Goal: Task Accomplishment & Management: Manage account settings

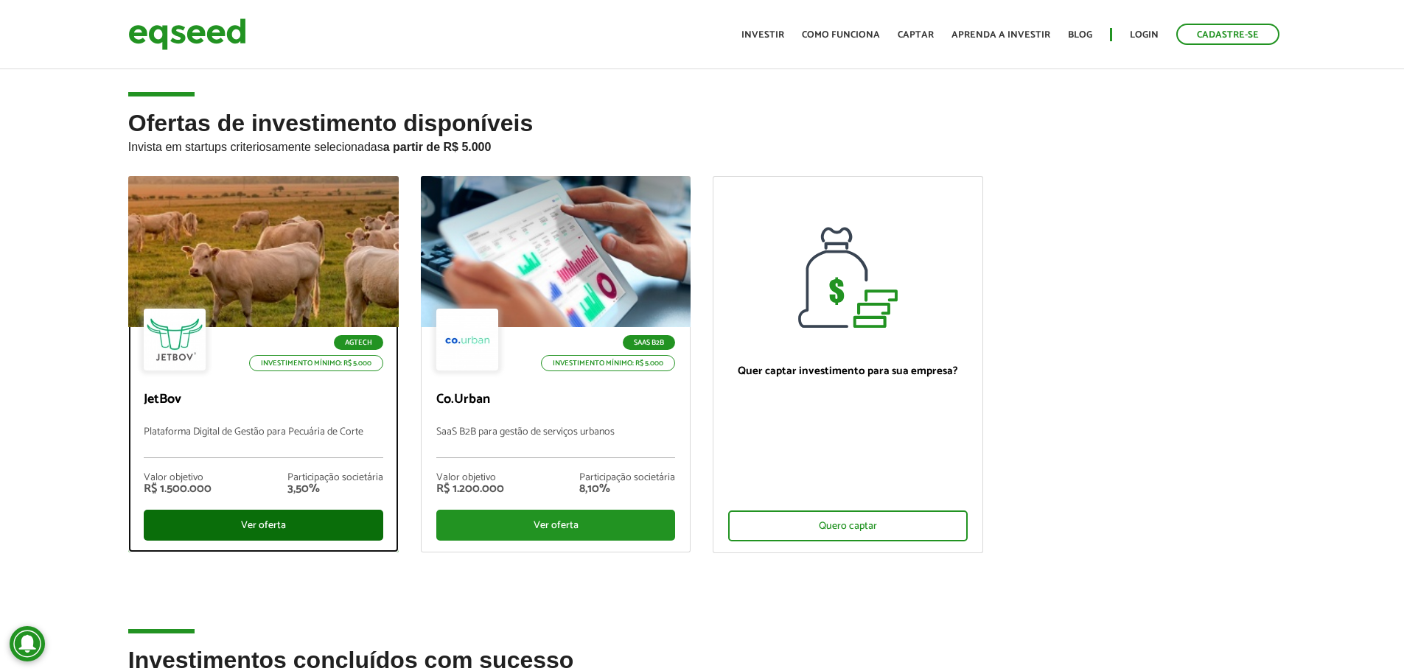
click at [300, 528] on div "Ver oferta" at bounding box center [263, 525] width 239 height 31
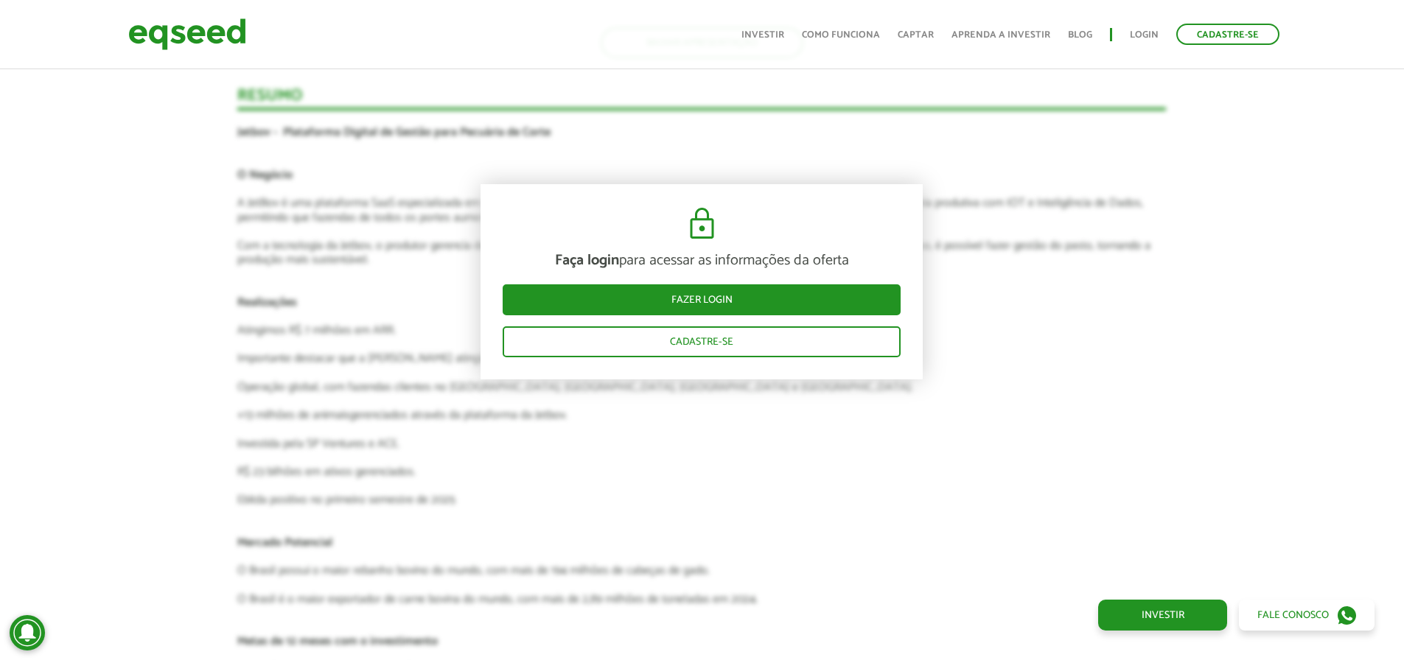
scroll to position [2948, 0]
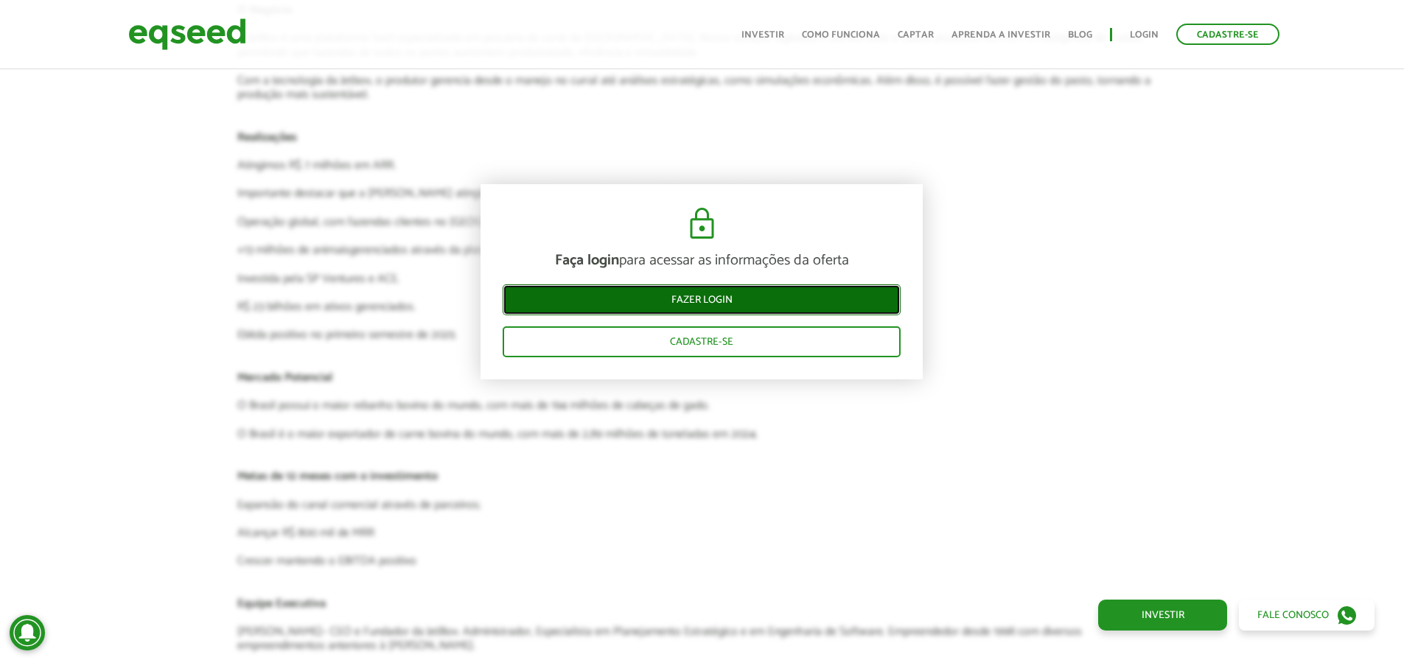
click at [800, 301] on link "Fazer login" at bounding box center [702, 299] width 398 height 31
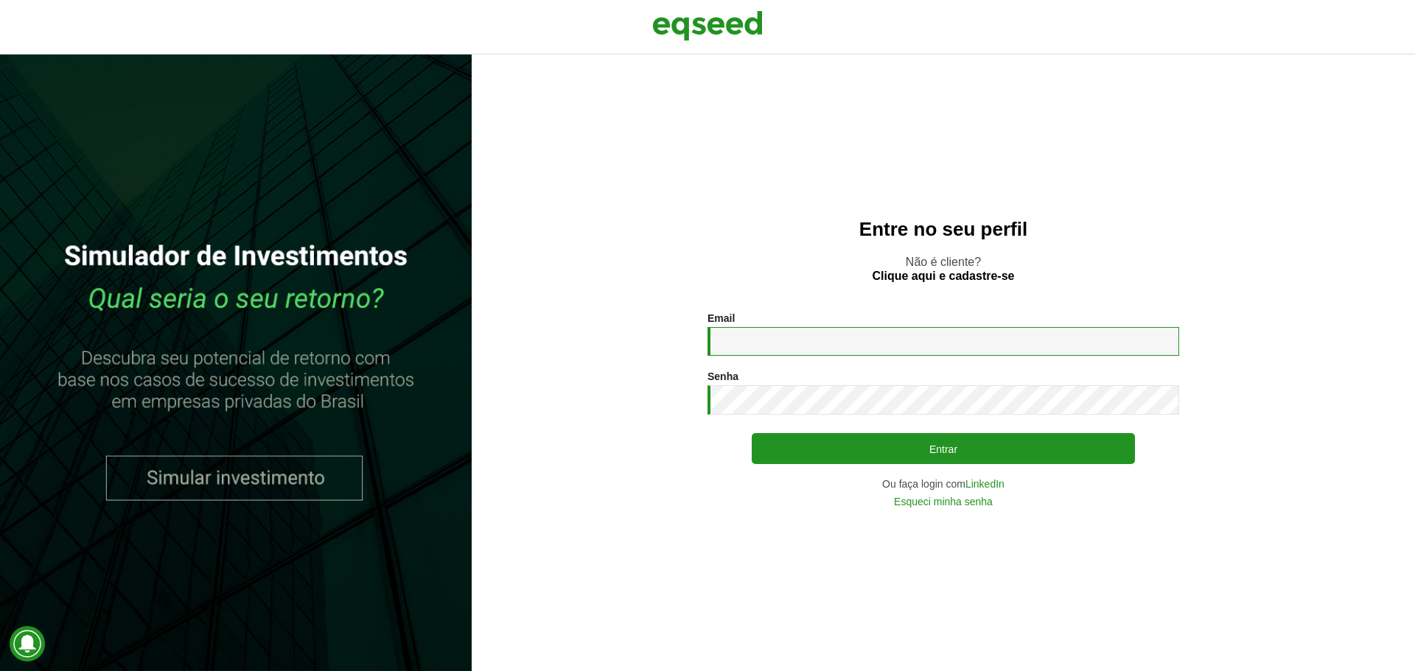
click at [827, 337] on input "Email *" at bounding box center [943, 341] width 472 height 29
type input "**********"
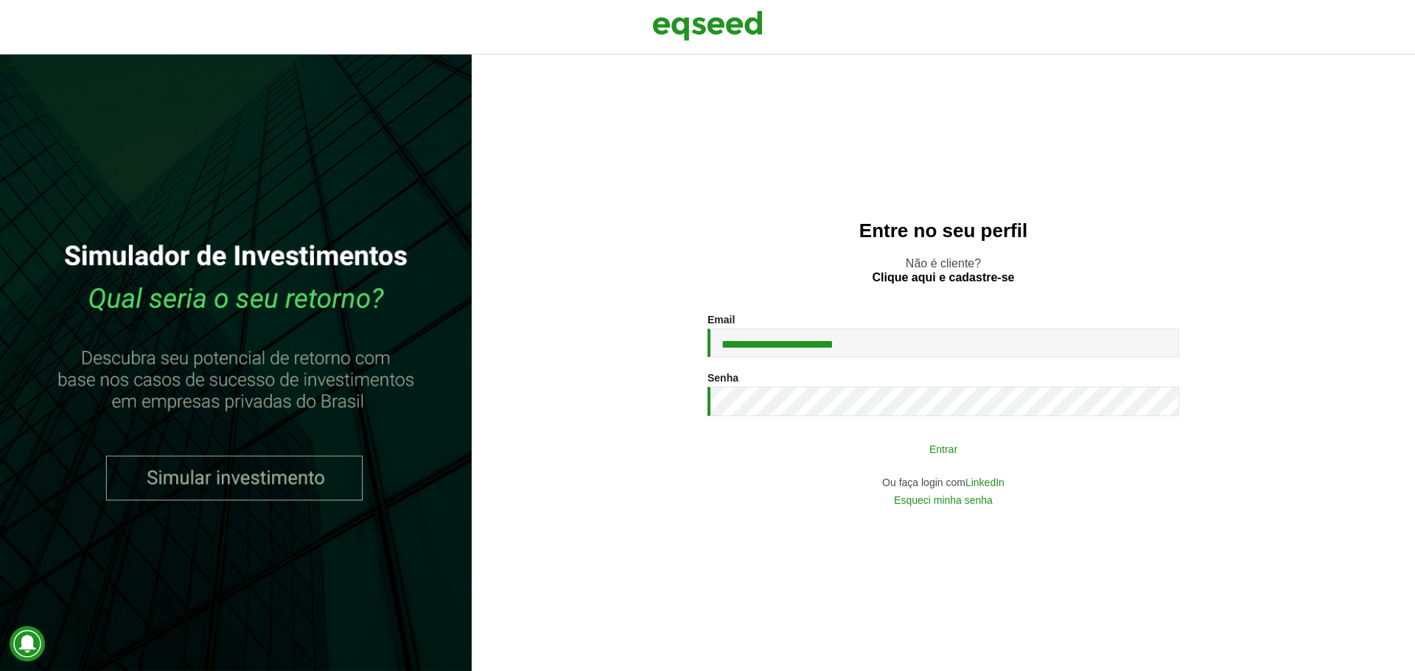
click at [919, 449] on button "Entrar" at bounding box center [943, 449] width 383 height 28
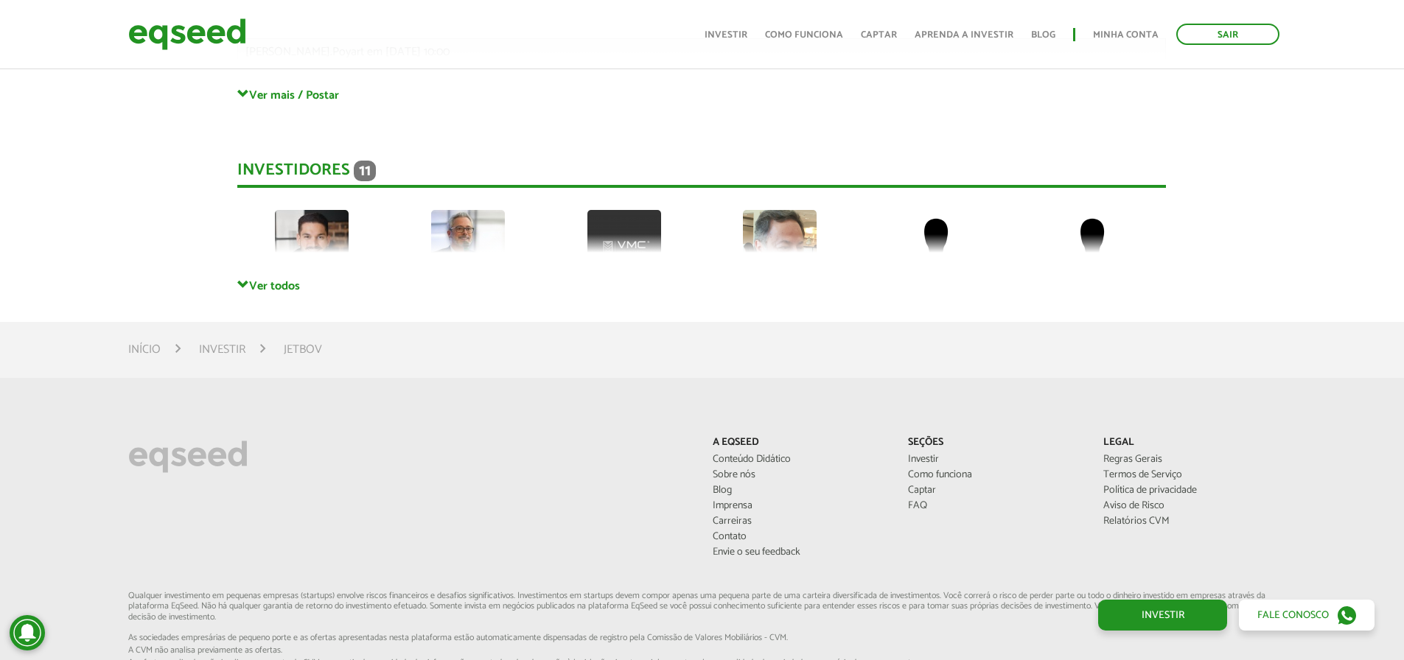
scroll to position [3979, 0]
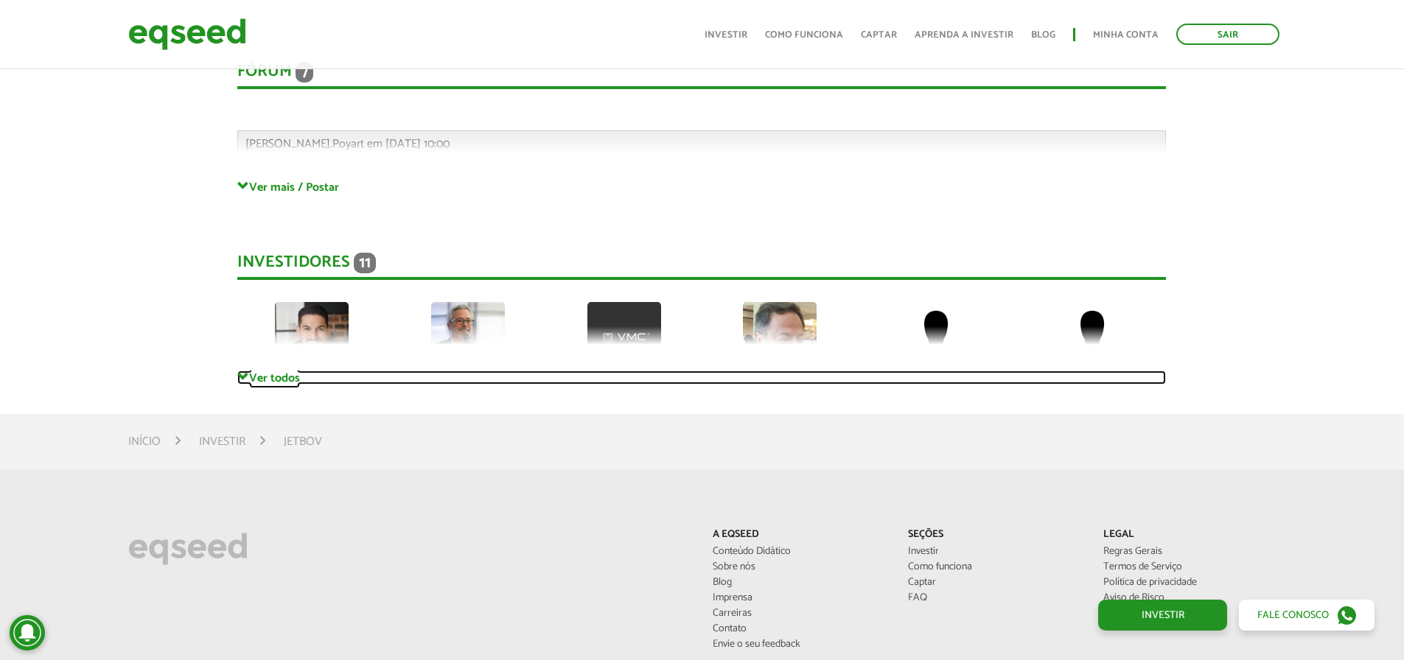
click at [261, 379] on link "Ver todos" at bounding box center [701, 378] width 928 height 14
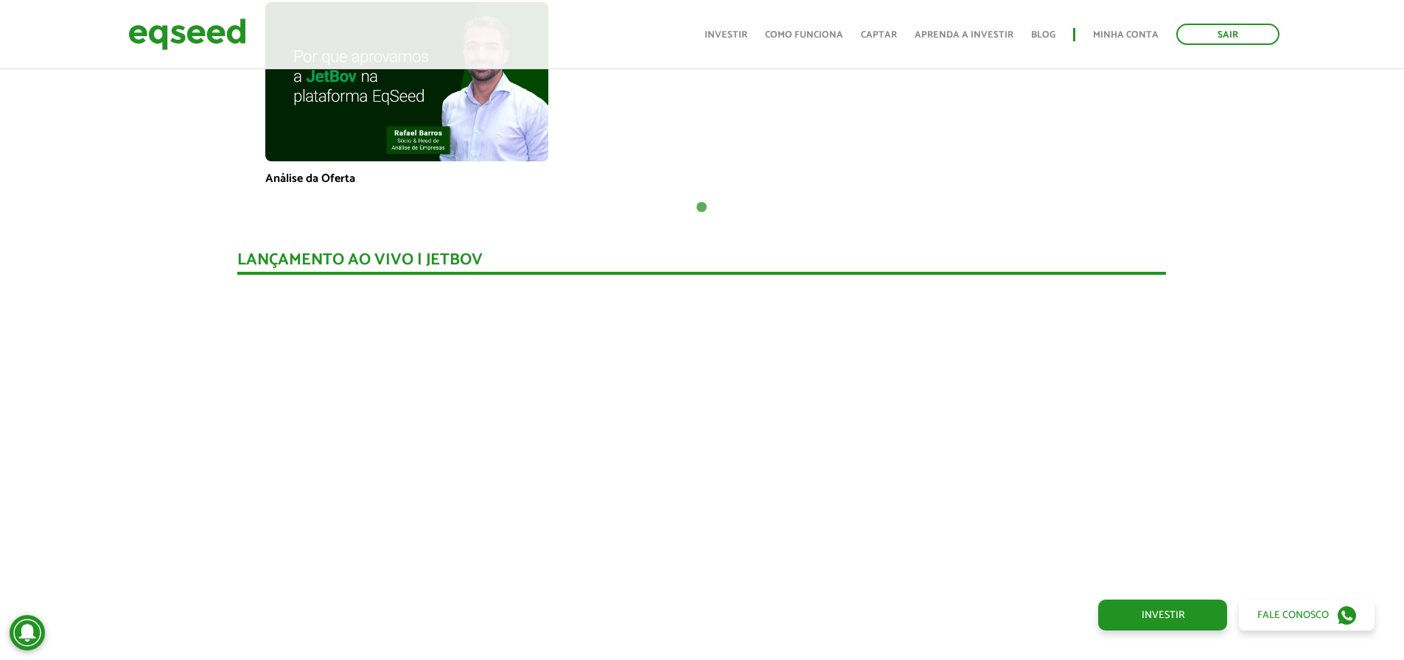
scroll to position [0, 0]
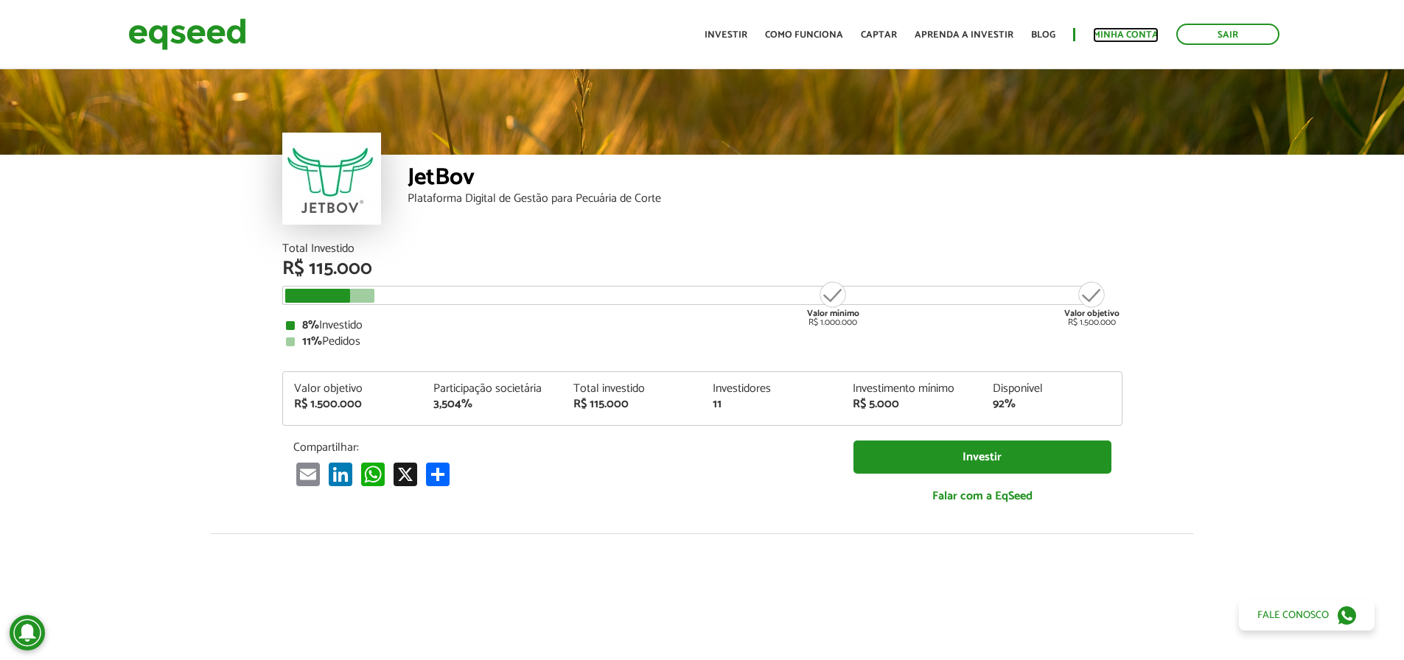
click at [1113, 40] on link "Minha conta" at bounding box center [1126, 35] width 66 height 10
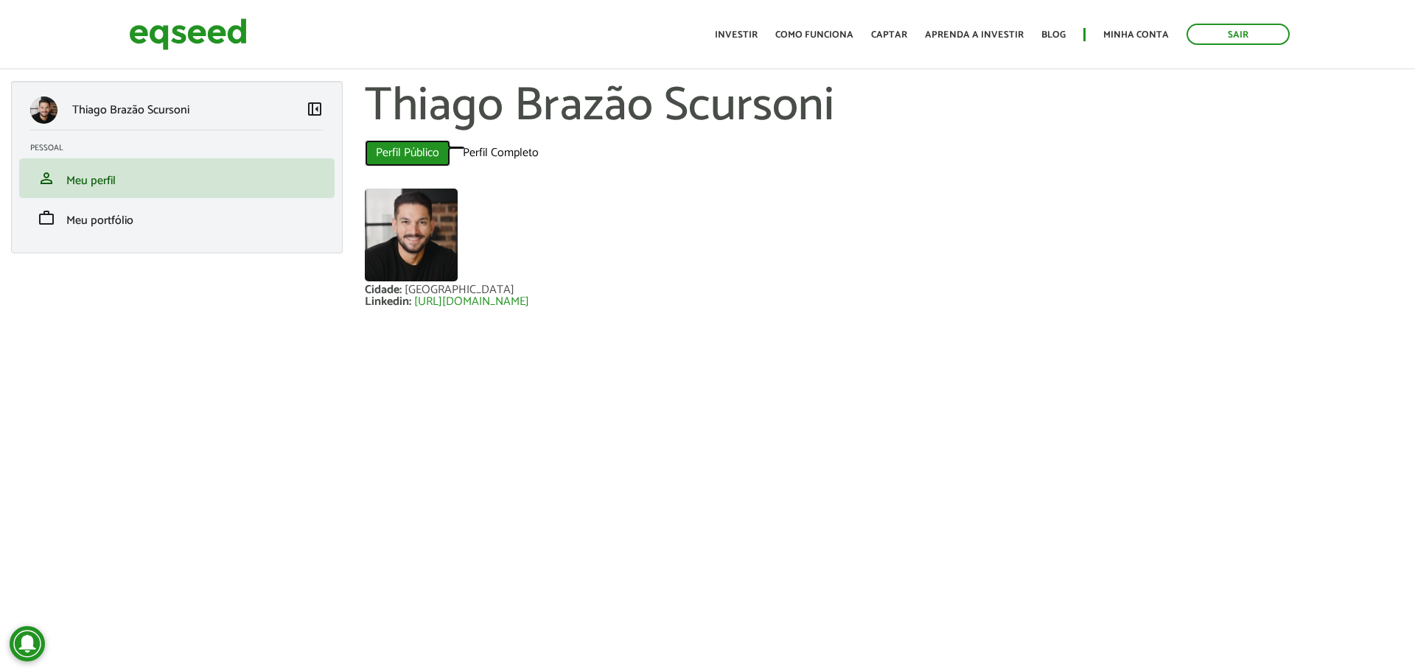
click at [413, 155] on link "Perfil Público (aba ativa)" at bounding box center [407, 153] width 85 height 27
click at [497, 157] on link "Perfil Completo" at bounding box center [501, 153] width 98 height 27
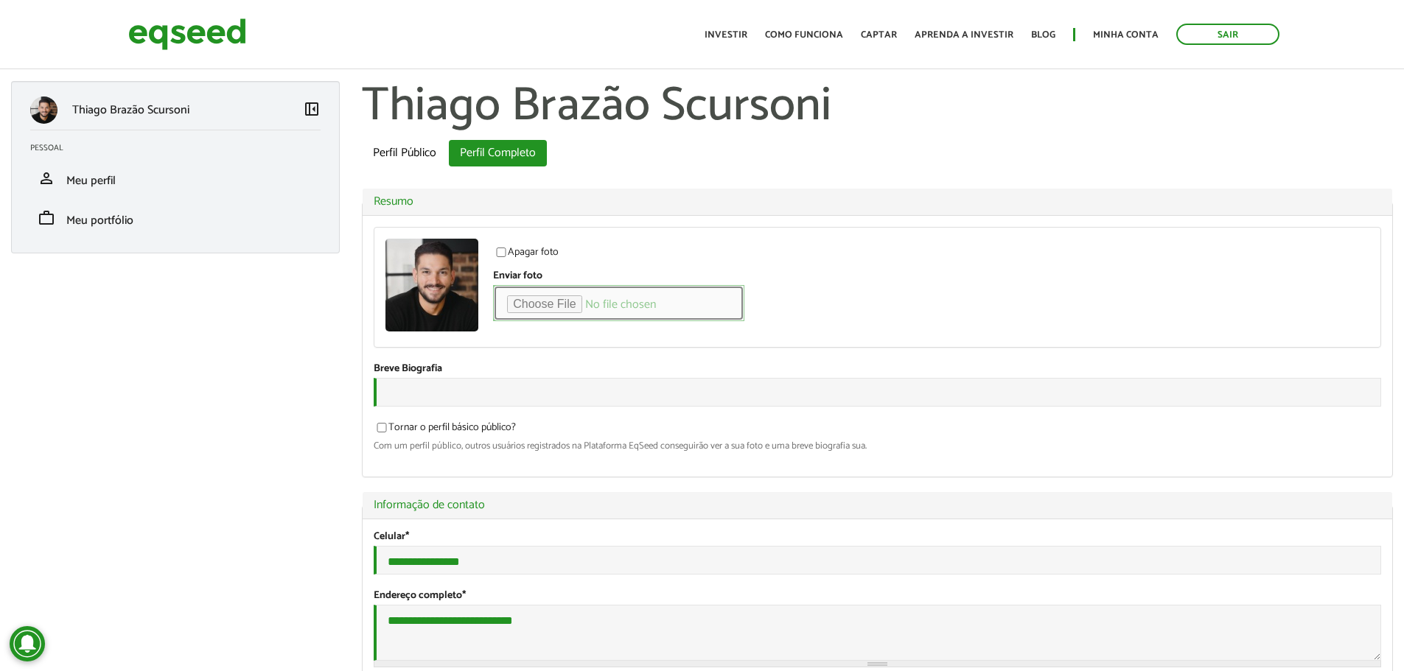
click at [534, 302] on input "Enviar foto" at bounding box center [618, 303] width 251 height 36
click at [531, 304] on input "Enviar foto" at bounding box center [618, 303] width 251 height 36
click at [546, 303] on input "Enviar foto" at bounding box center [618, 303] width 251 height 36
type input "**********"
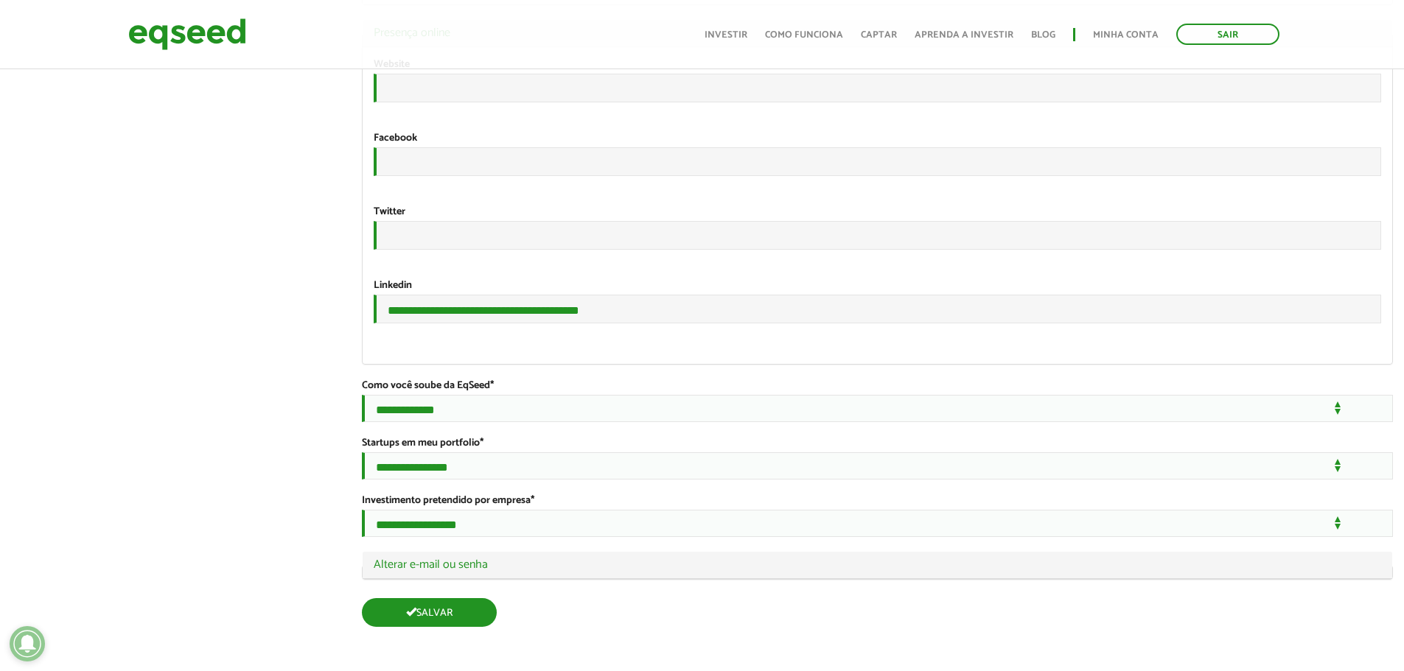
scroll to position [2633, 0]
click at [446, 616] on button "Salvar" at bounding box center [429, 612] width 135 height 29
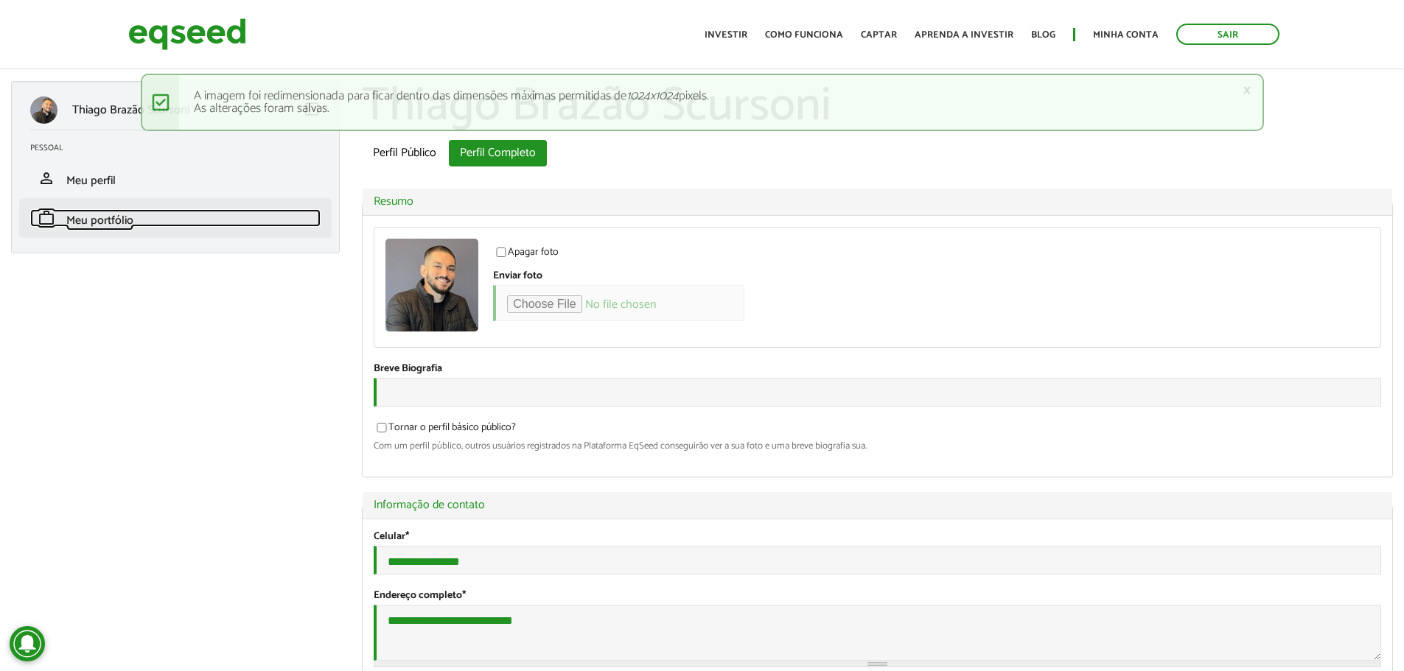
click at [91, 218] on span "Meu portfólio" at bounding box center [99, 221] width 67 height 20
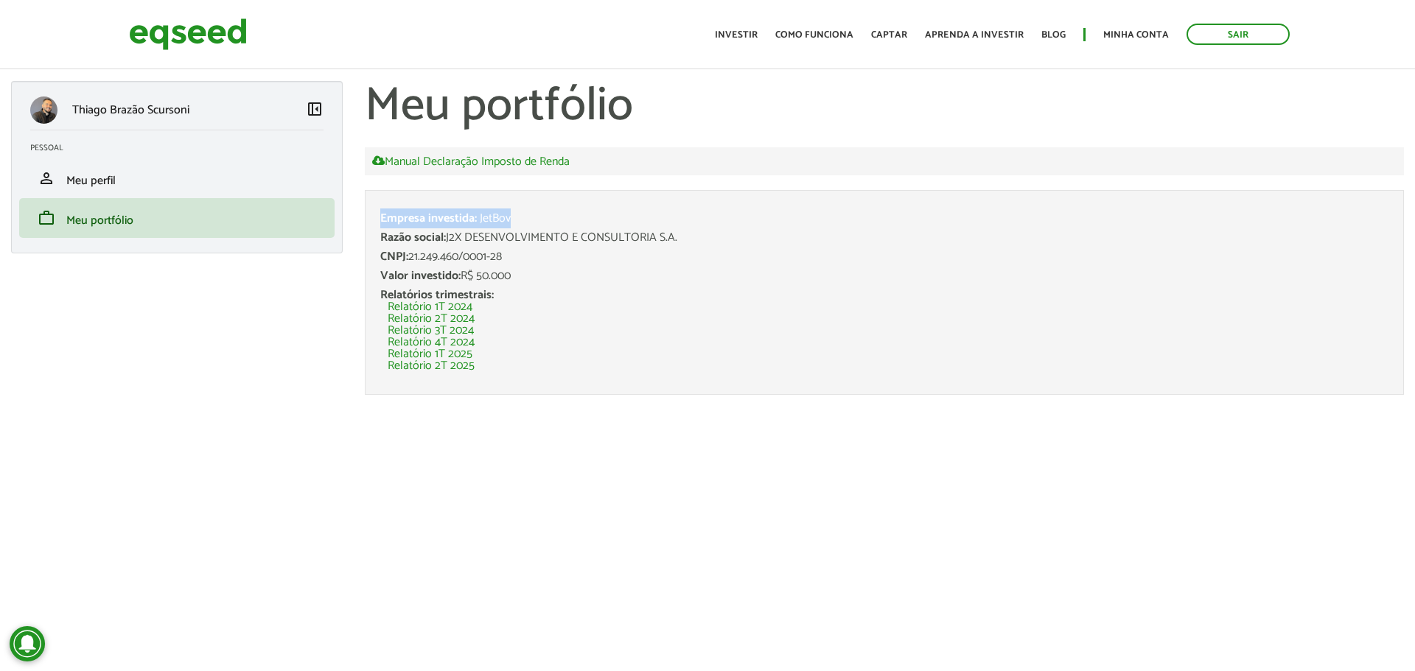
drag, startPoint x: 392, startPoint y: 217, endPoint x: 543, endPoint y: 220, distance: 151.1
click at [543, 220] on div "Empresa investida: JetBov" at bounding box center [884, 219] width 1008 height 12
drag, startPoint x: 449, startPoint y: 236, endPoint x: 697, endPoint y: 235, distance: 247.6
click at [697, 235] on div "Razão social: J2X DESENVOLVIMENTO E CONSULTORIA S.A." at bounding box center [884, 238] width 1008 height 12
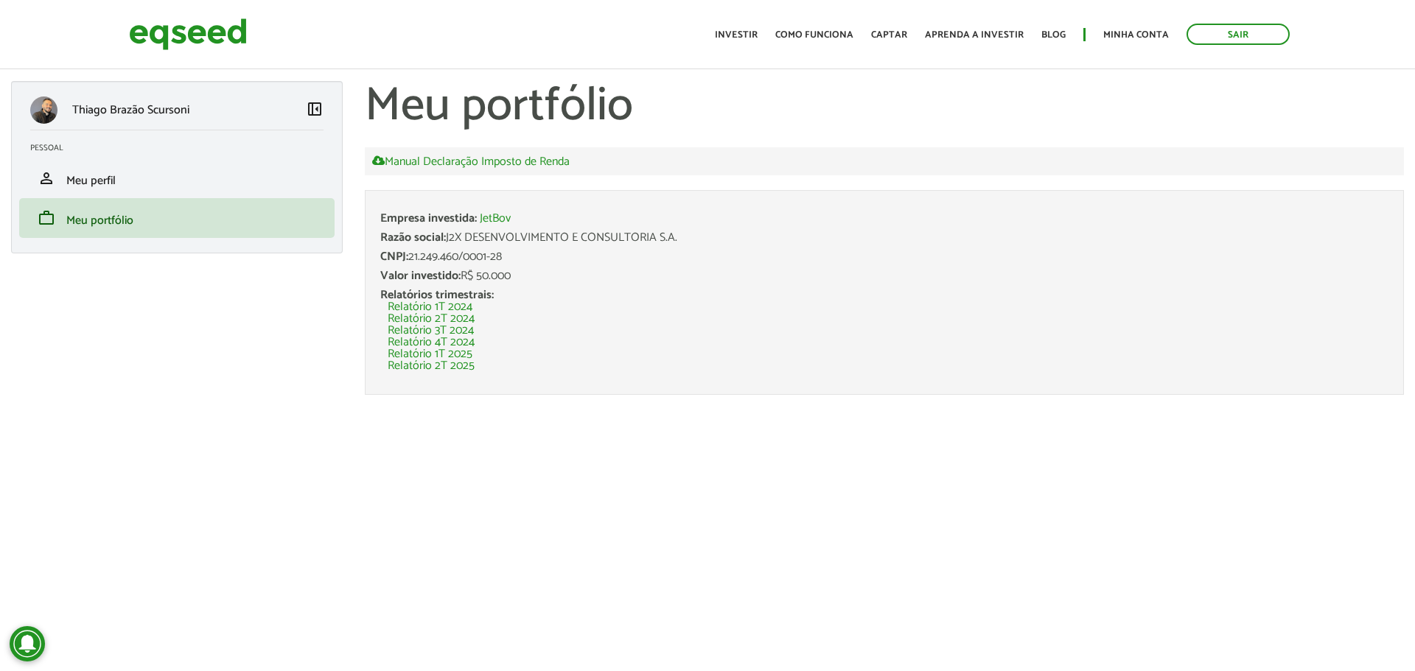
click at [697, 235] on div "Razão social: J2X DESENVOLVIMENTO E CONSULTORIA S.A." at bounding box center [884, 238] width 1008 height 12
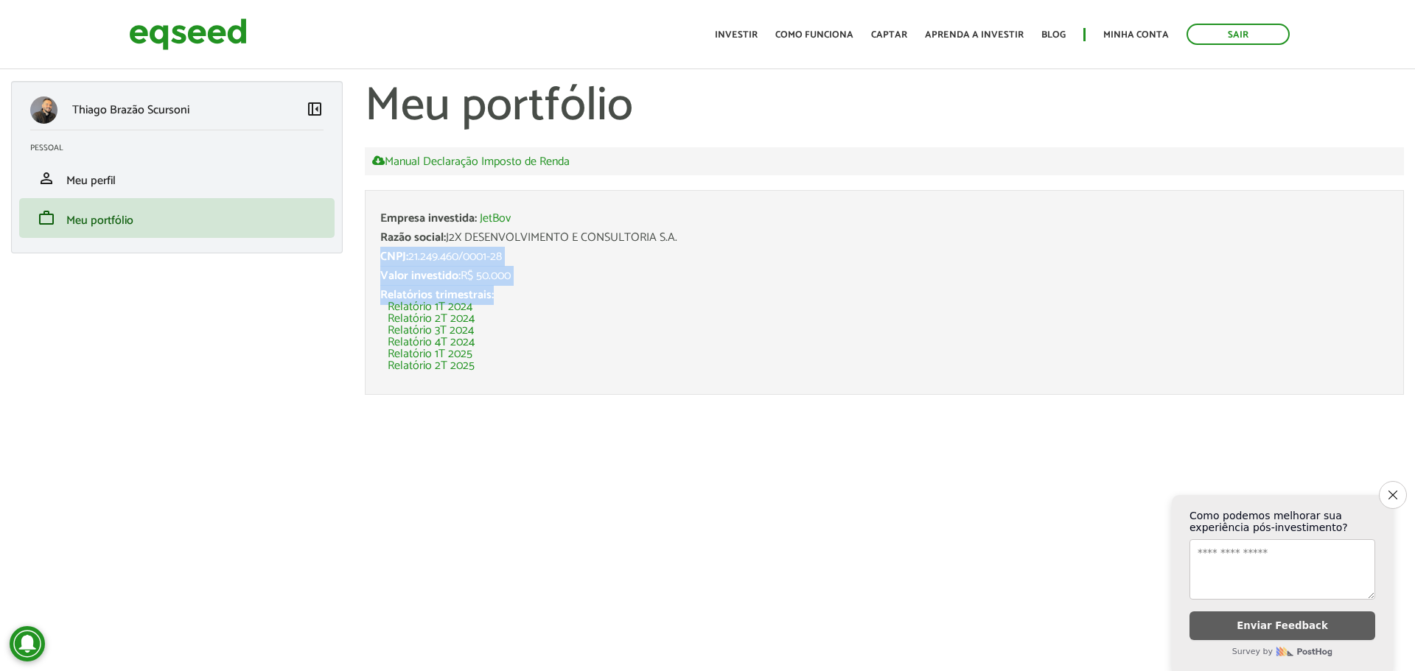
drag, startPoint x: 376, startPoint y: 255, endPoint x: 567, endPoint y: 295, distance: 195.1
click at [567, 295] on li "Empresa investida: JetBov Razão social: J2X DESENVOLVIMENTO E CONSULTORIA S.A. …" at bounding box center [884, 292] width 1039 height 205
click at [567, 295] on div "Relatórios trimestrais: Relatório 1T 2024 Relatório 2T 2024 Relatório 3T 2024 R…" at bounding box center [884, 331] width 1008 height 83
click at [1393, 490] on icon "Close survey" at bounding box center [1393, 495] width 10 height 10
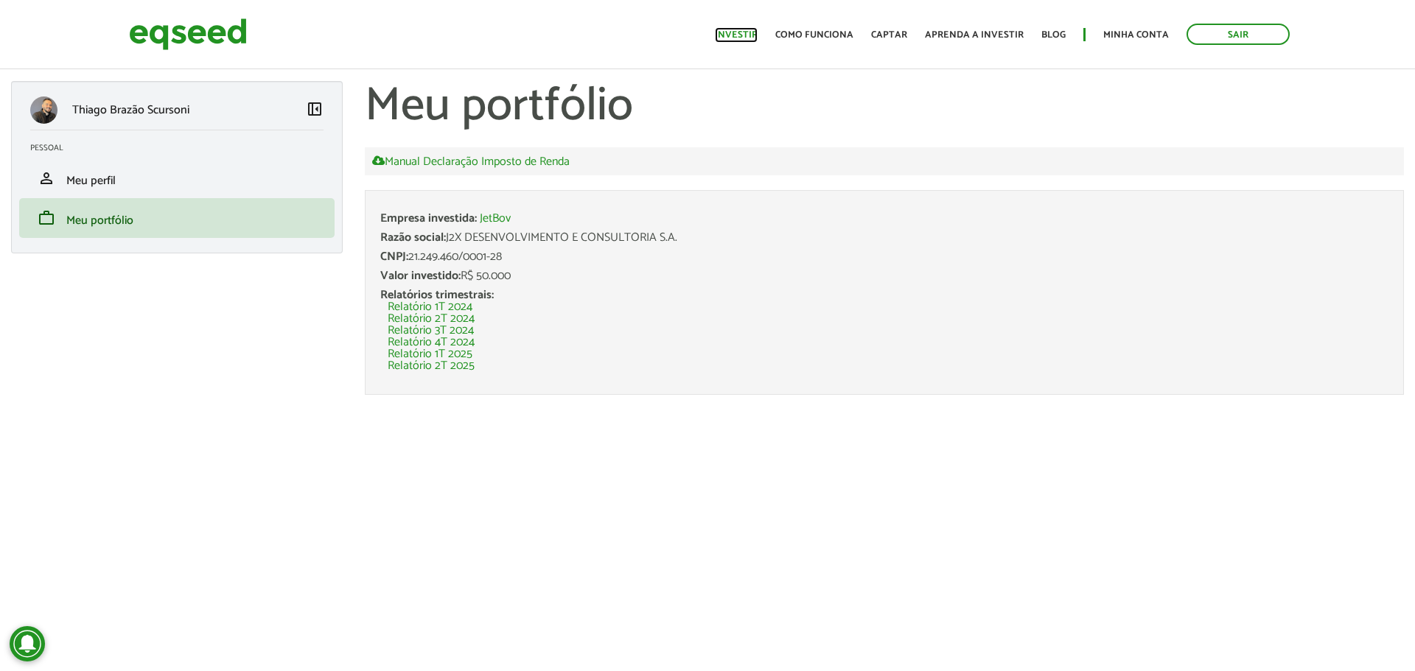
click at [732, 34] on link "Investir" at bounding box center [736, 35] width 43 height 10
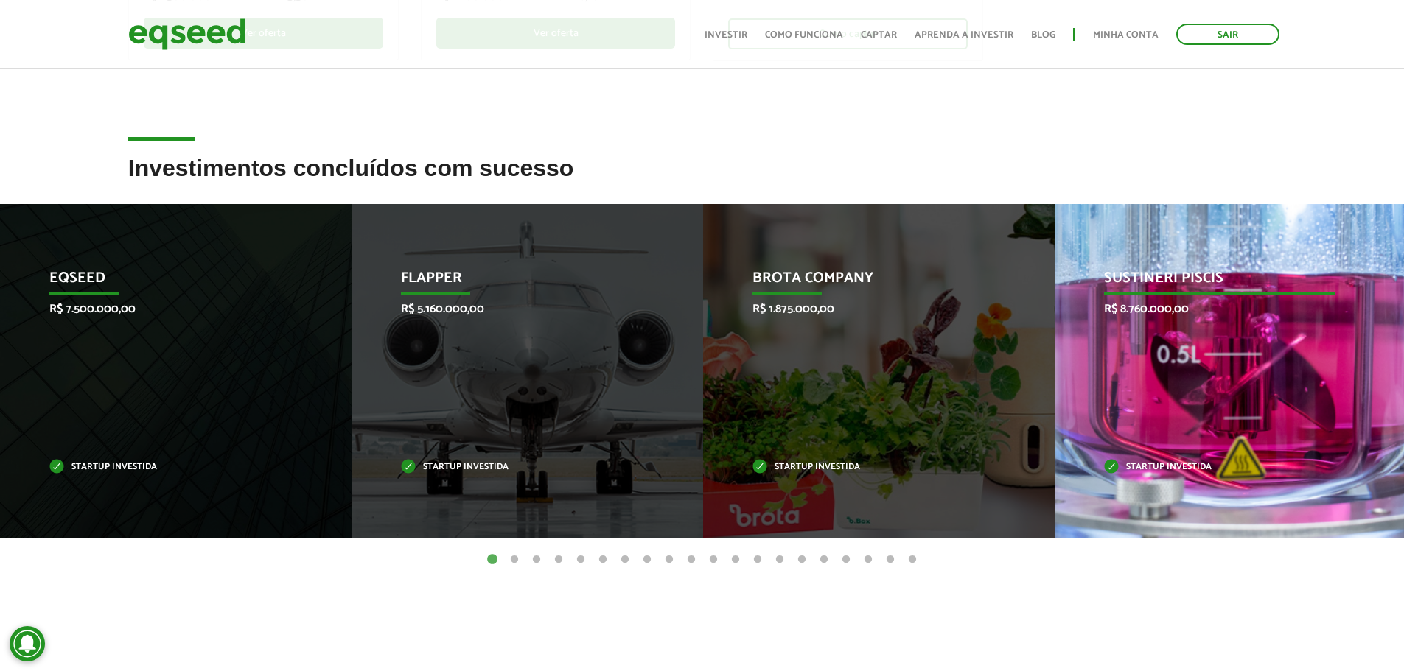
scroll to position [516, 0]
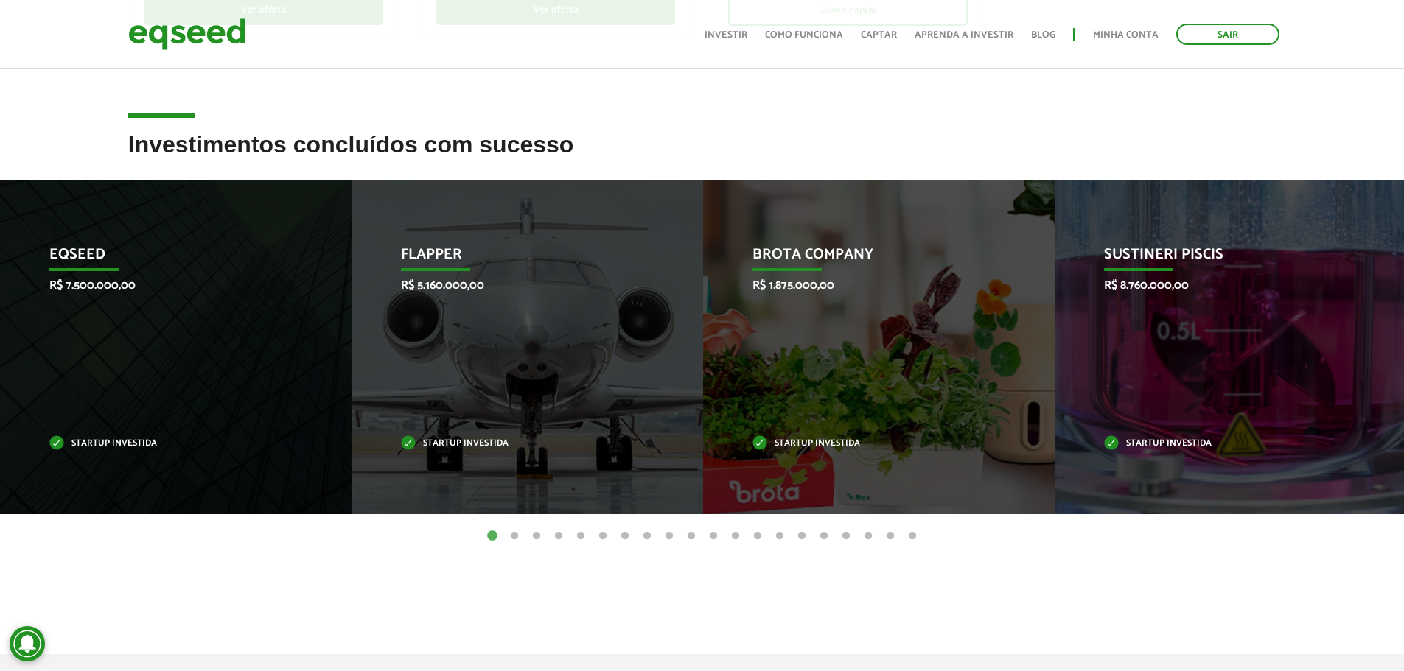
click at [518, 535] on button "2" at bounding box center [514, 536] width 15 height 15
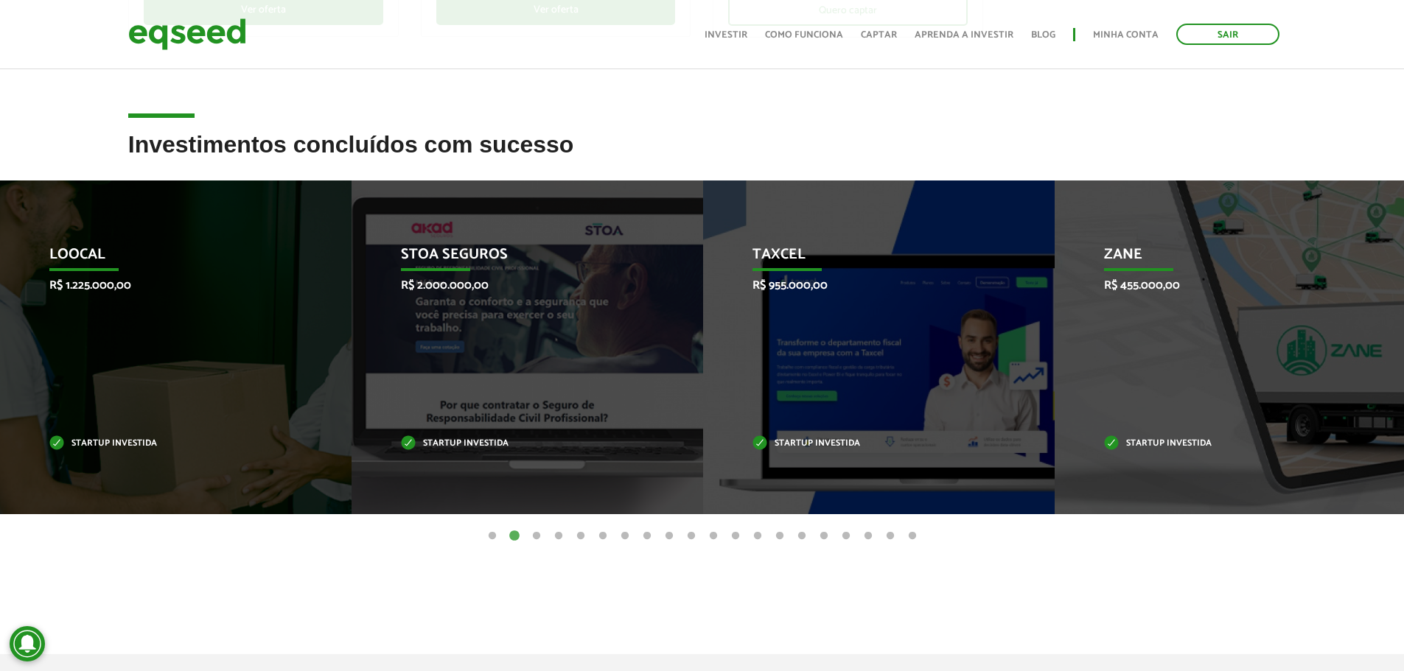
click at [539, 536] on button "3" at bounding box center [536, 536] width 15 height 15
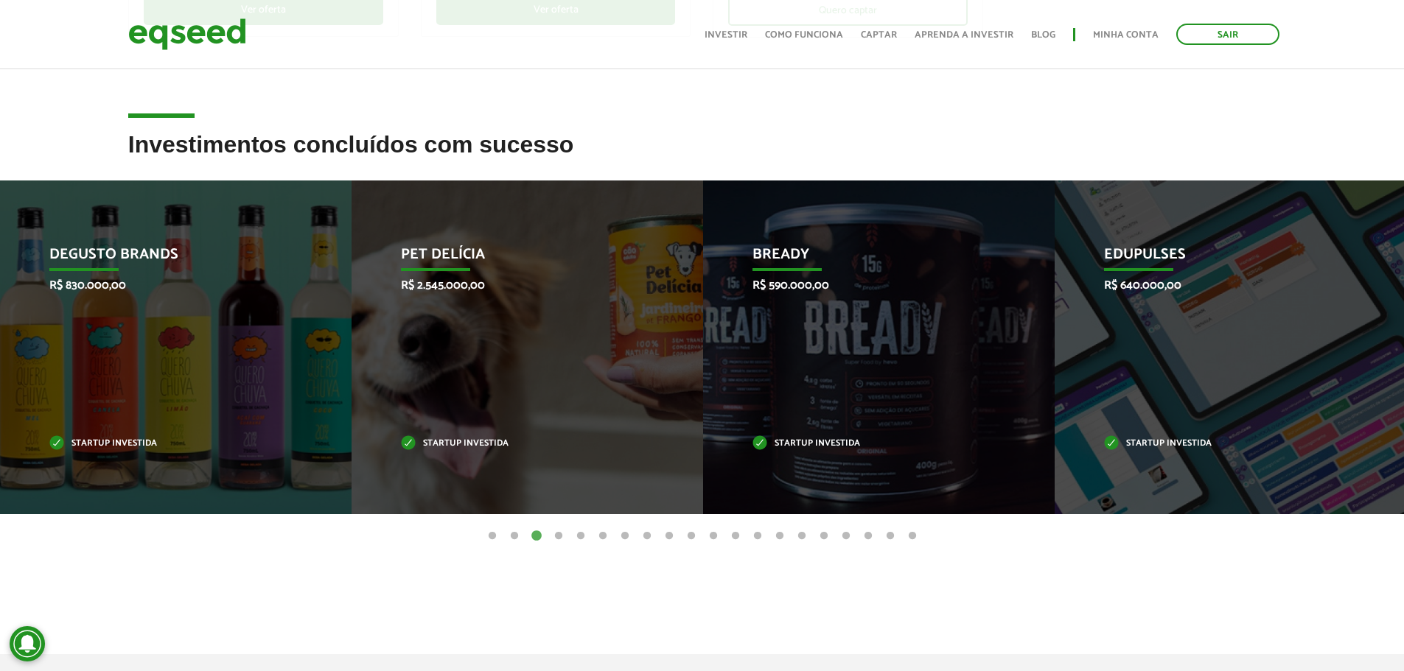
click at [562, 539] on button "4" at bounding box center [558, 536] width 15 height 15
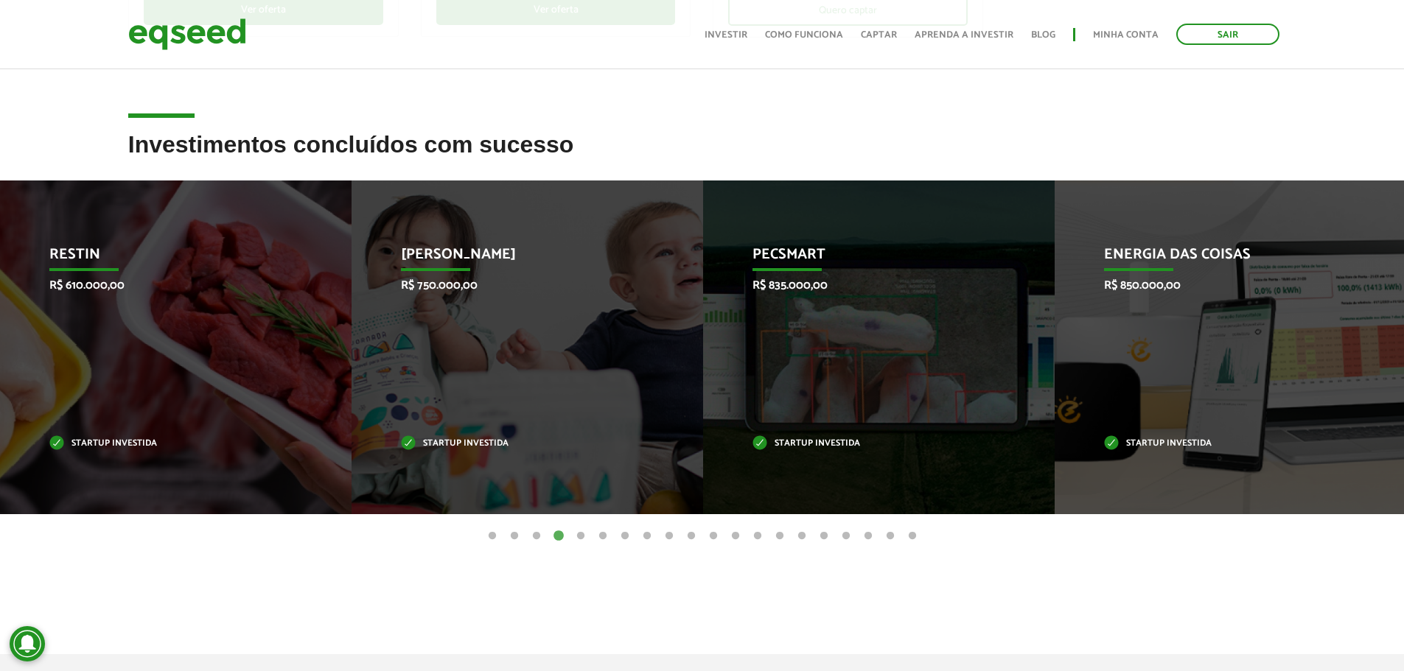
click at [641, 532] on button "8" at bounding box center [647, 536] width 15 height 15
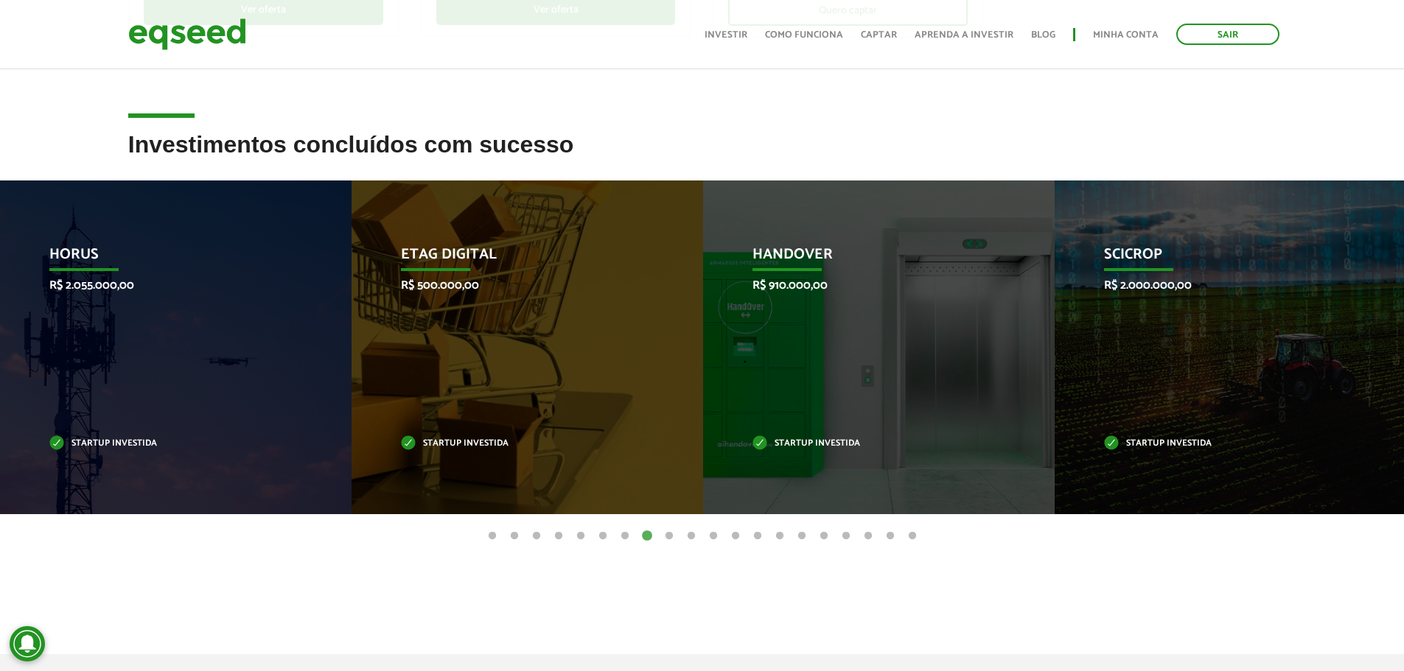
click at [912, 534] on button "20" at bounding box center [912, 536] width 15 height 15
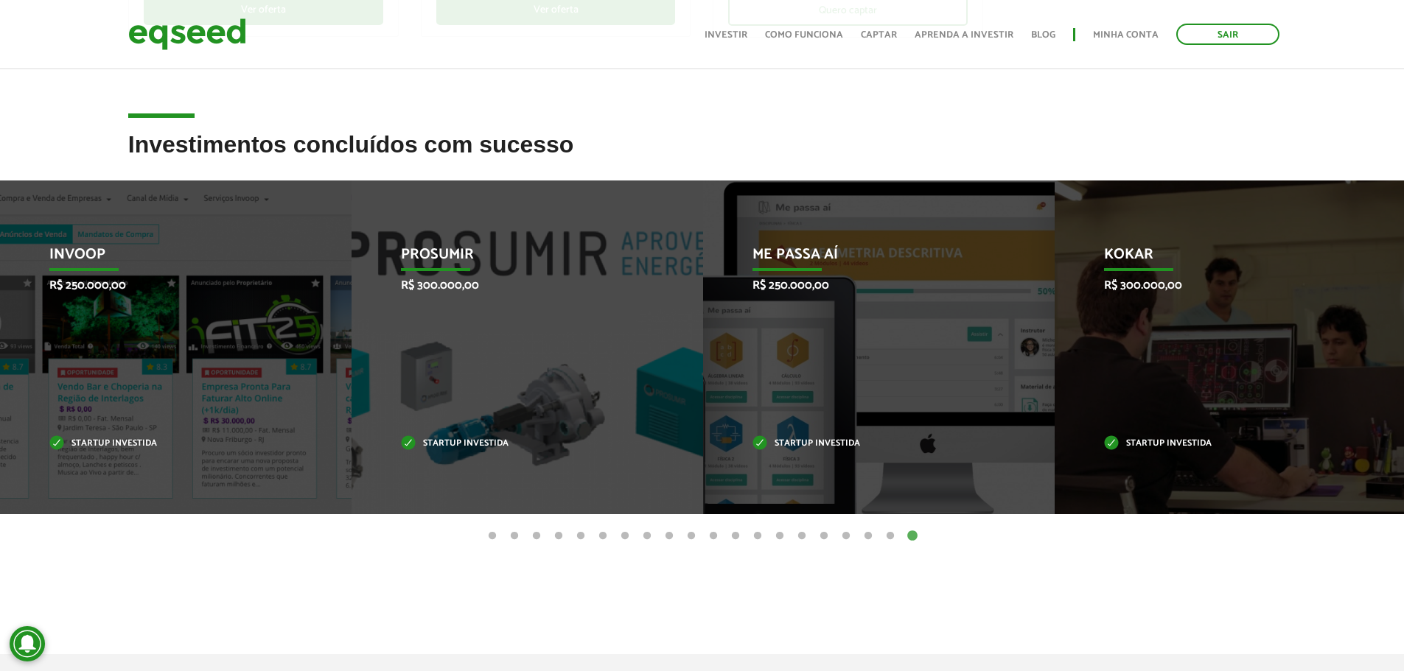
click at [820, 535] on button "16" at bounding box center [823, 536] width 15 height 15
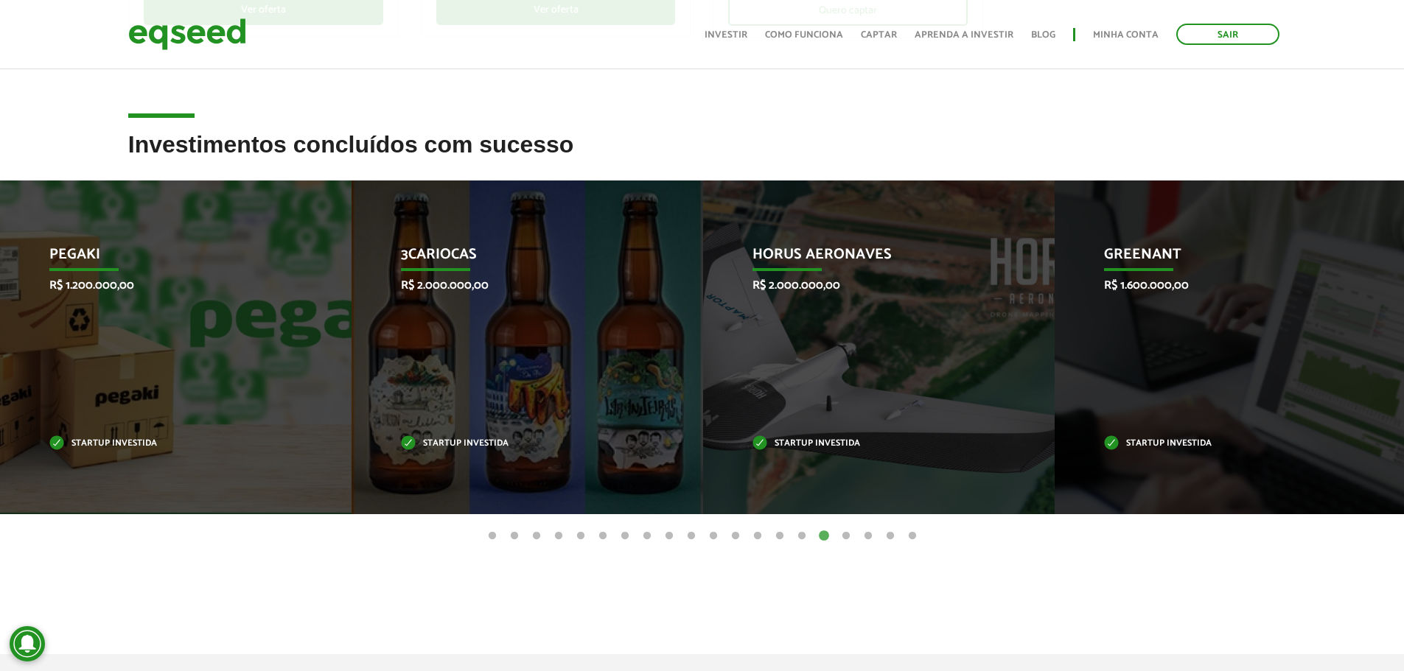
click at [755, 535] on button "13" at bounding box center [757, 536] width 15 height 15
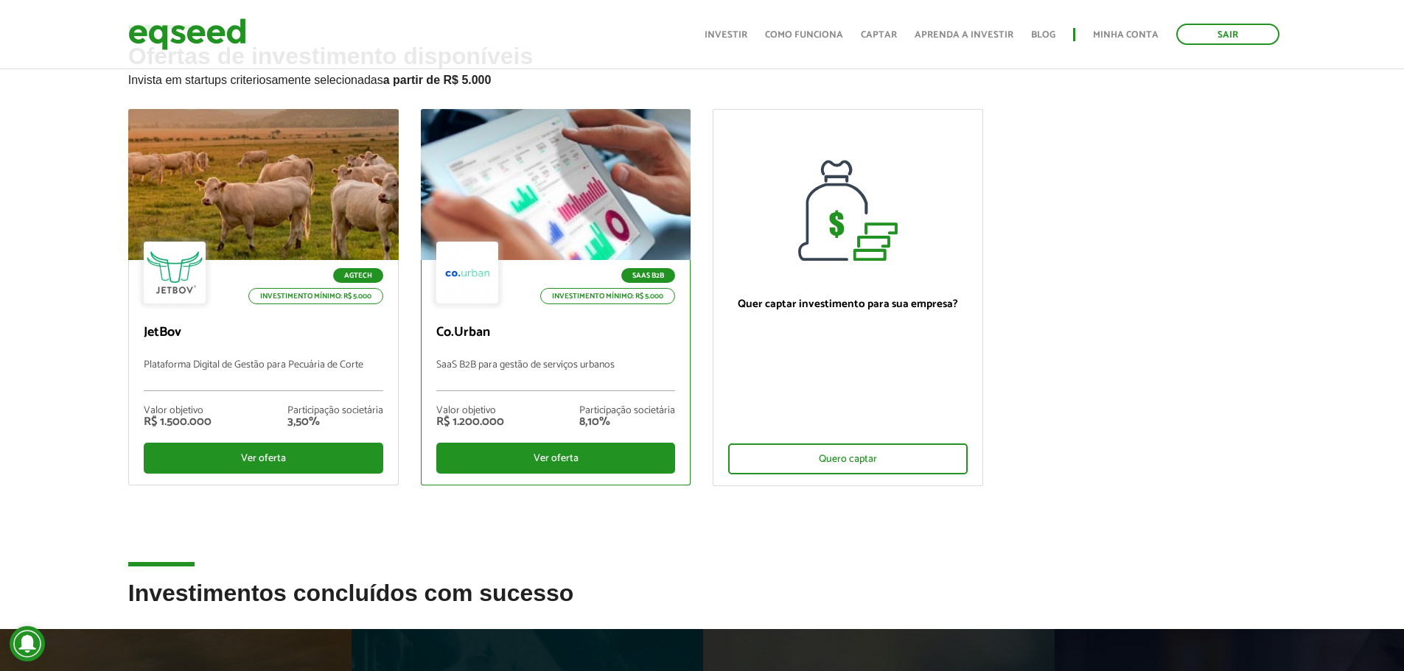
scroll to position [0, 0]
